Goal: Information Seeking & Learning: Find specific fact

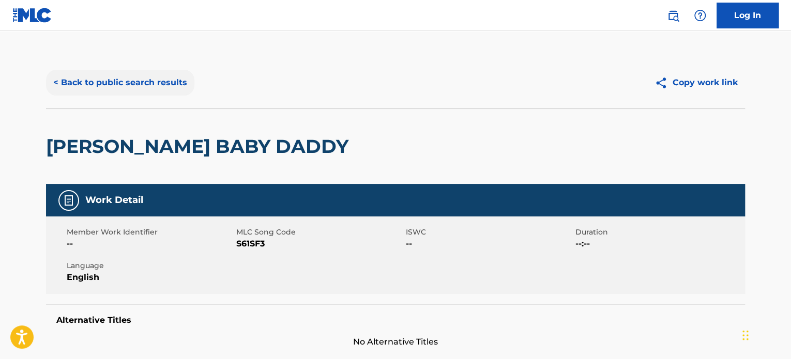
click at [159, 84] on button "< Back to public search results" at bounding box center [120, 83] width 148 height 26
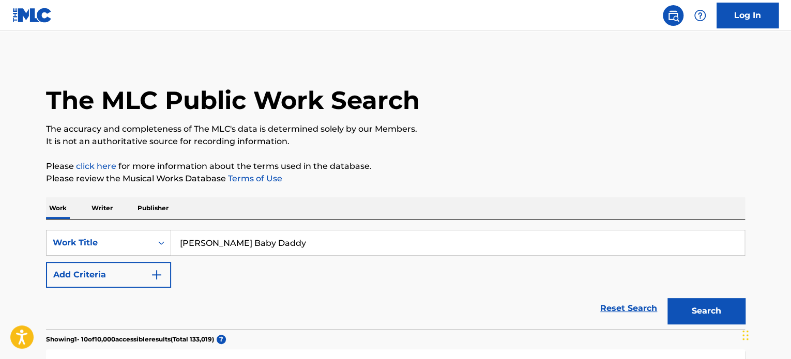
drag, startPoint x: 285, startPoint y: 245, endPoint x: 81, endPoint y: 217, distance: 206.1
paste input "BEER NEVER LIED LIKE YOU"
click at [676, 312] on button "Search" at bounding box center [706, 311] width 78 height 26
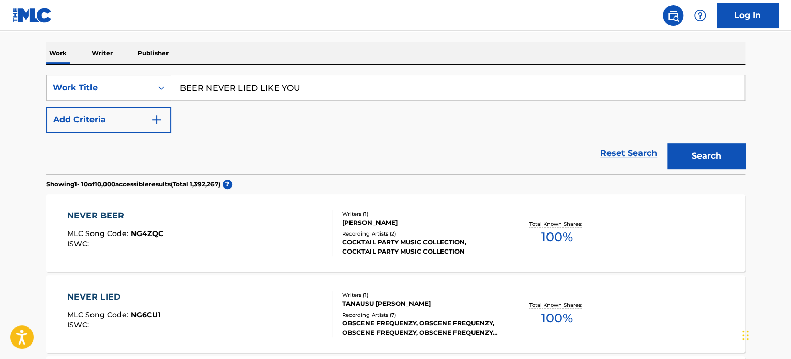
scroll to position [155, 0]
drag, startPoint x: 306, startPoint y: 82, endPoint x: 87, endPoint y: 77, distance: 219.2
click at [87, 77] on div "SearchWithCriteriab56ed480-a8e7-4232-9e8a-1ae5f02cd521 Work Title BEER NEVER LI…" at bounding box center [395, 88] width 699 height 26
paste input "WEAPONS OF BEAUTY"
type input "WEAPONS OF BEAUTY"
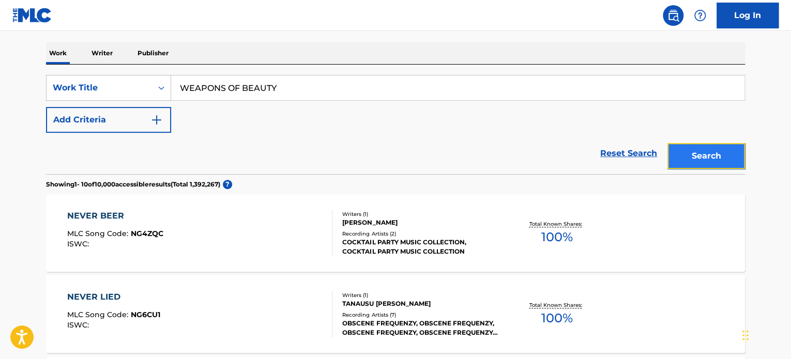
click at [693, 158] on button "Search" at bounding box center [706, 156] width 78 height 26
